Goal: Task Accomplishment & Management: Use online tool/utility

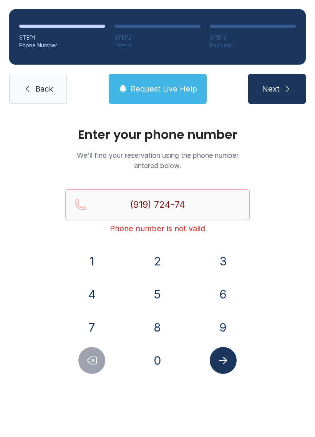
click at [90, 355] on icon "Delete number" at bounding box center [92, 360] width 12 height 12
click at [87, 363] on icon "Delete number" at bounding box center [92, 360] width 12 height 12
click at [93, 355] on icon "Delete number" at bounding box center [92, 360] width 12 height 12
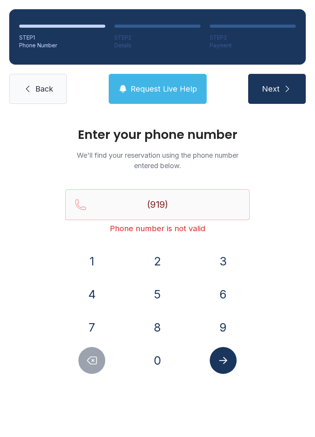
click at [93, 355] on icon "Delete number" at bounding box center [92, 360] width 12 height 12
click at [91, 361] on icon "Delete number" at bounding box center [92, 360] width 12 height 12
type input "(9"
click at [91, 361] on icon "Delete number" at bounding box center [92, 360] width 12 height 12
click at [88, 358] on icon "Delete number" at bounding box center [92, 360] width 12 height 12
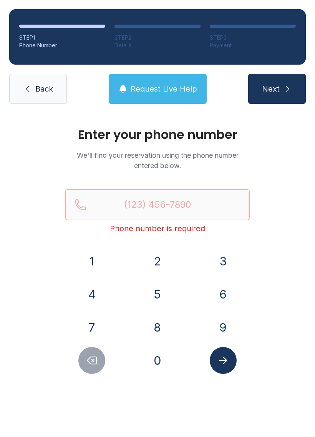
click at [88, 358] on icon "Delete number" at bounding box center [92, 360] width 12 height 12
